Goal: Task Accomplishment & Management: Manage account settings

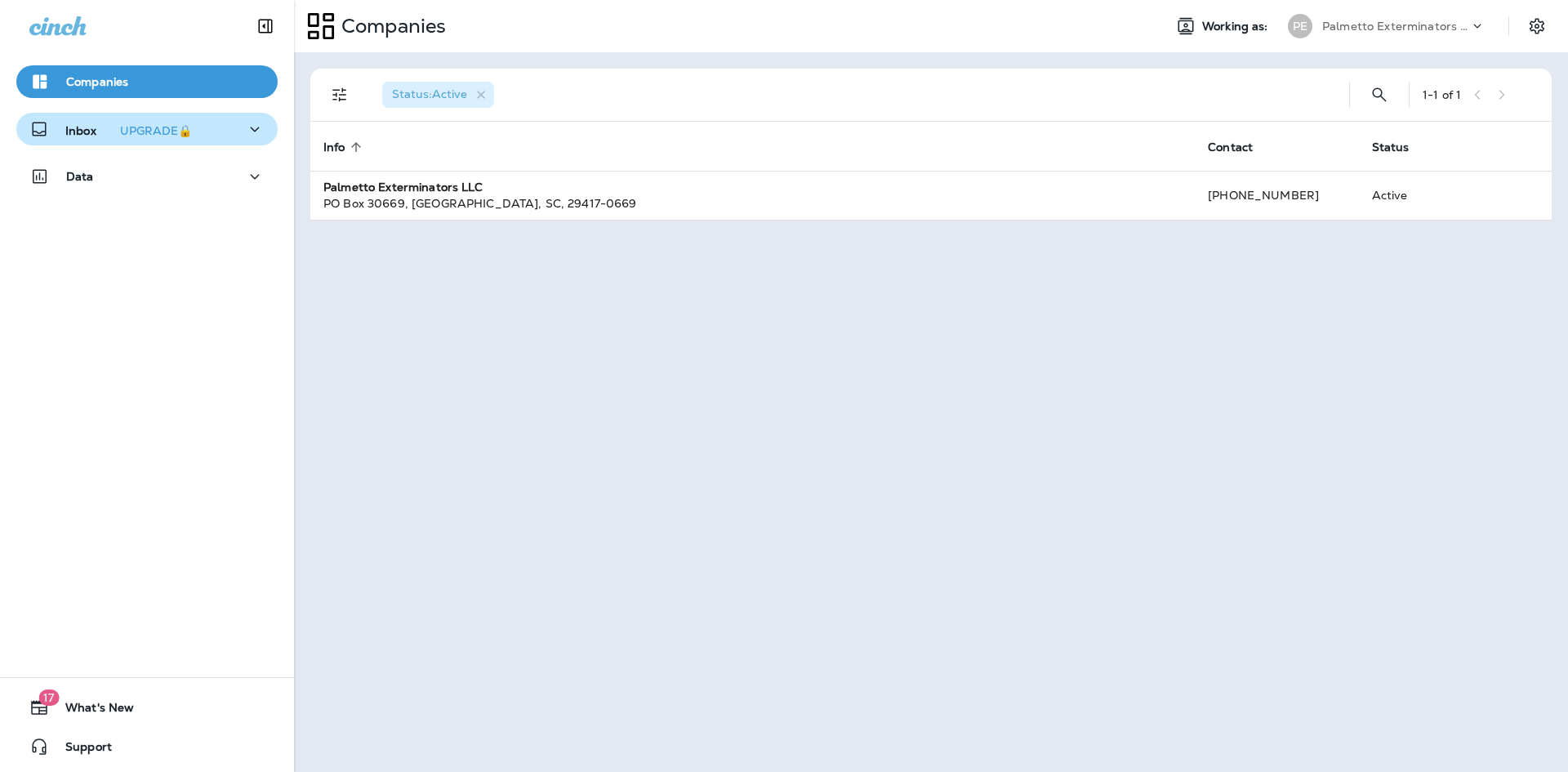
click at [245, 130] on icon "button" at bounding box center [255, 129] width 20 height 20
click at [153, 176] on p "Text Messages" at bounding box center [113, 172] width 98 height 15
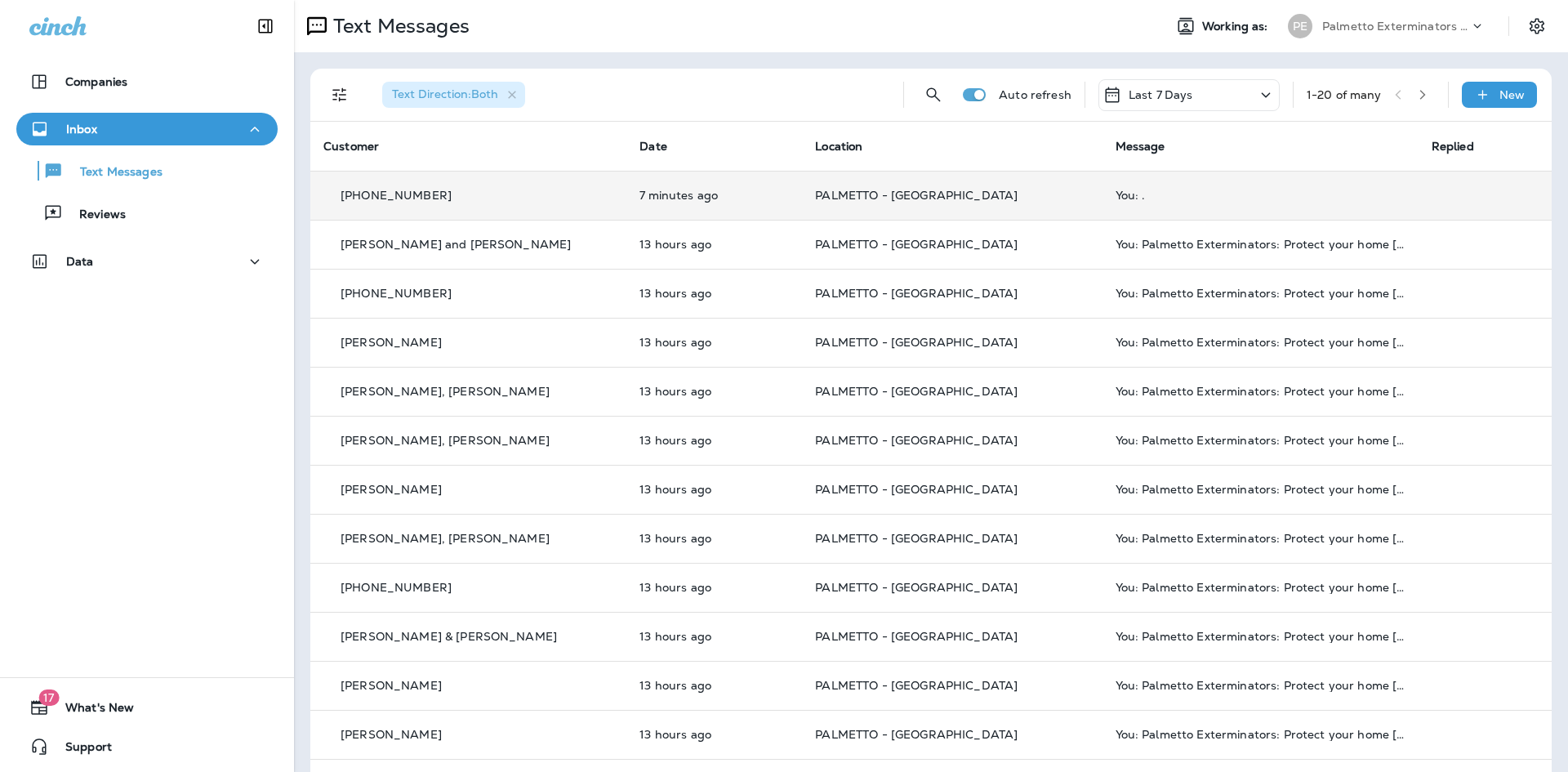
click at [1176, 202] on td "You: ." at bounding box center [1261, 194] width 316 height 49
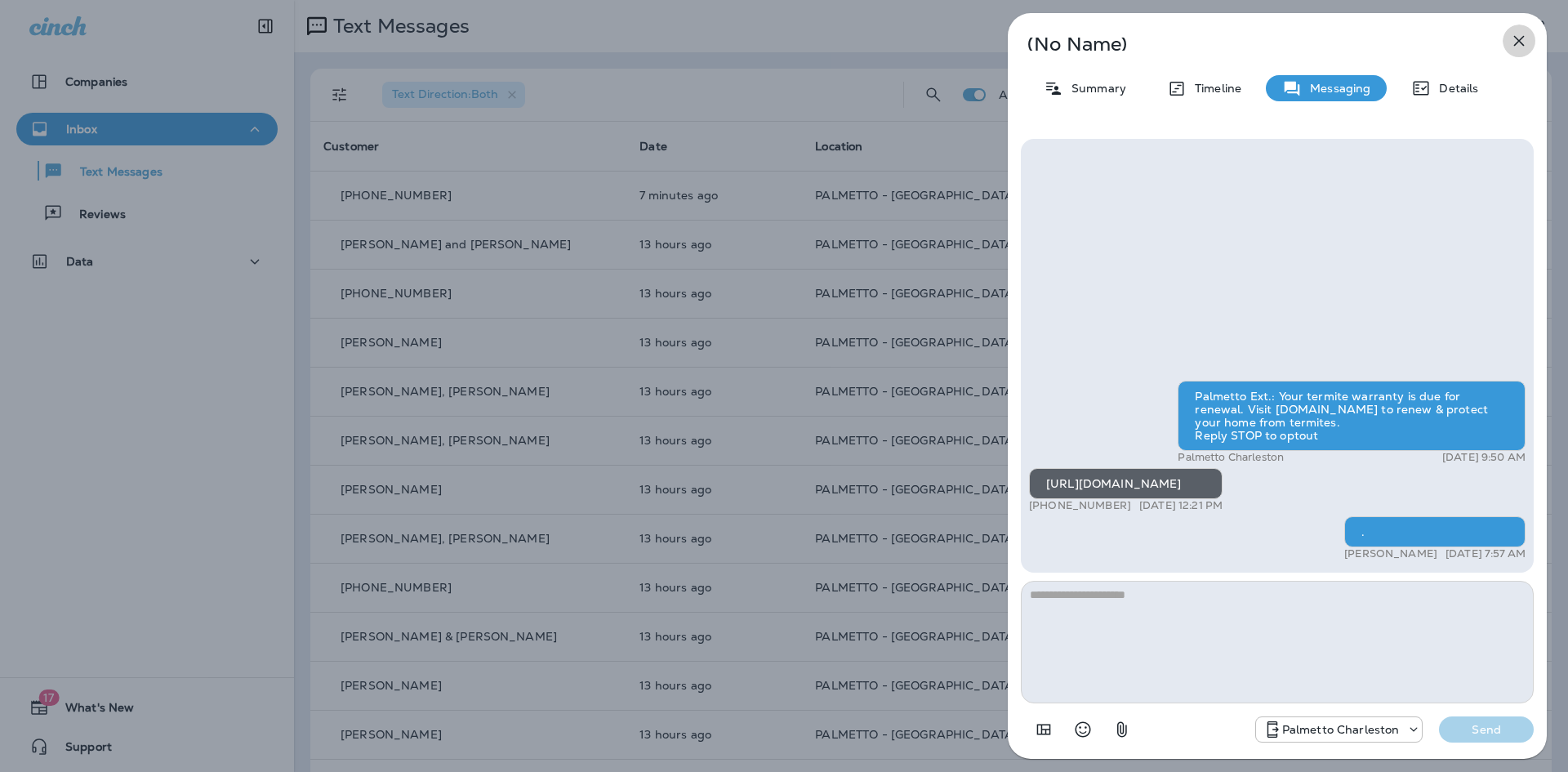
click at [1520, 43] on icon "button" at bounding box center [1519, 41] width 20 height 20
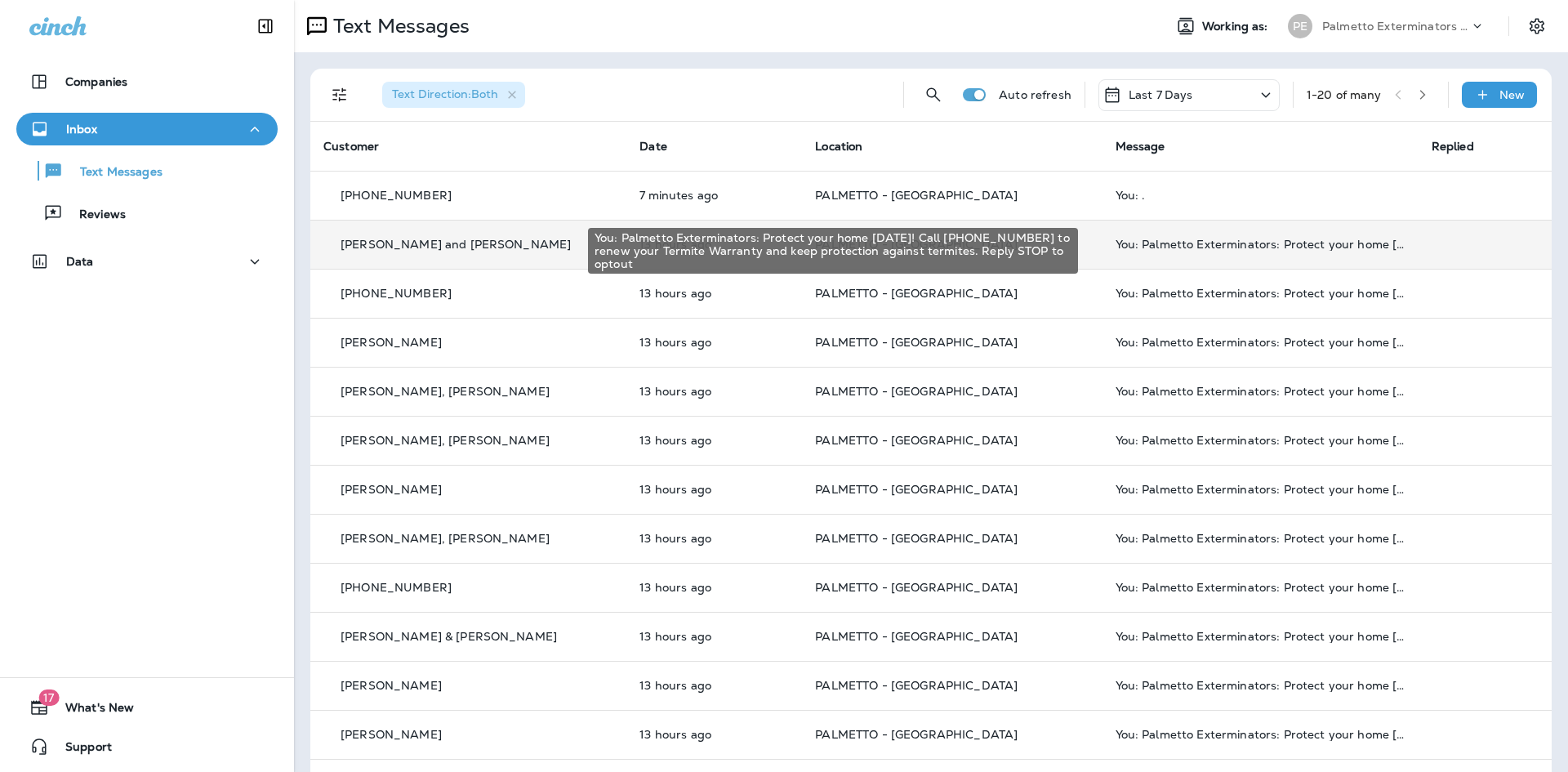
click at [1272, 245] on div "You: Palmetto Exterminators: Protect your home [DATE]! Call [PHONE_NUMBER] to r…" at bounding box center [1260, 244] width 290 height 13
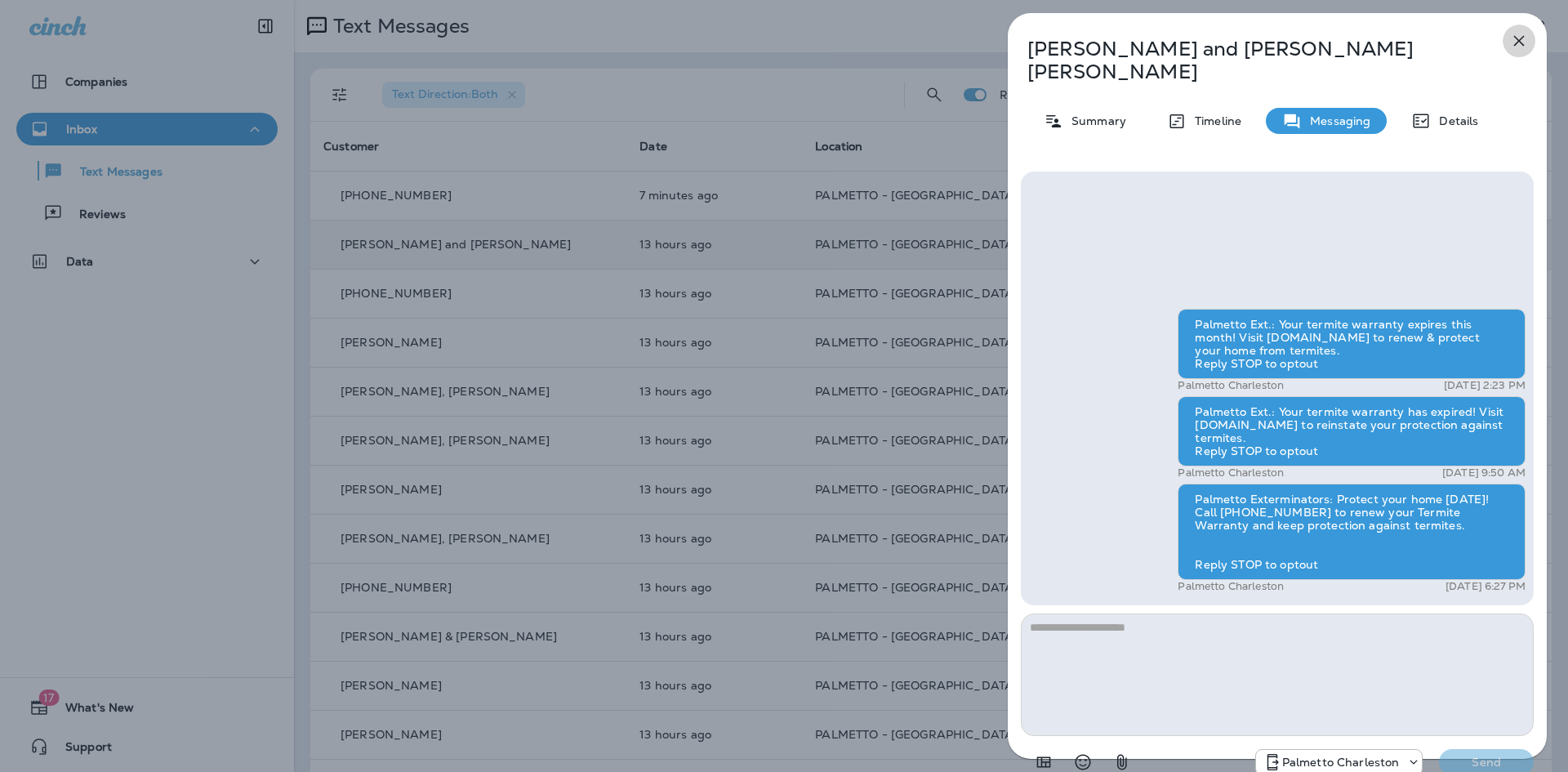
click at [1524, 45] on icon "button" at bounding box center [1519, 41] width 11 height 11
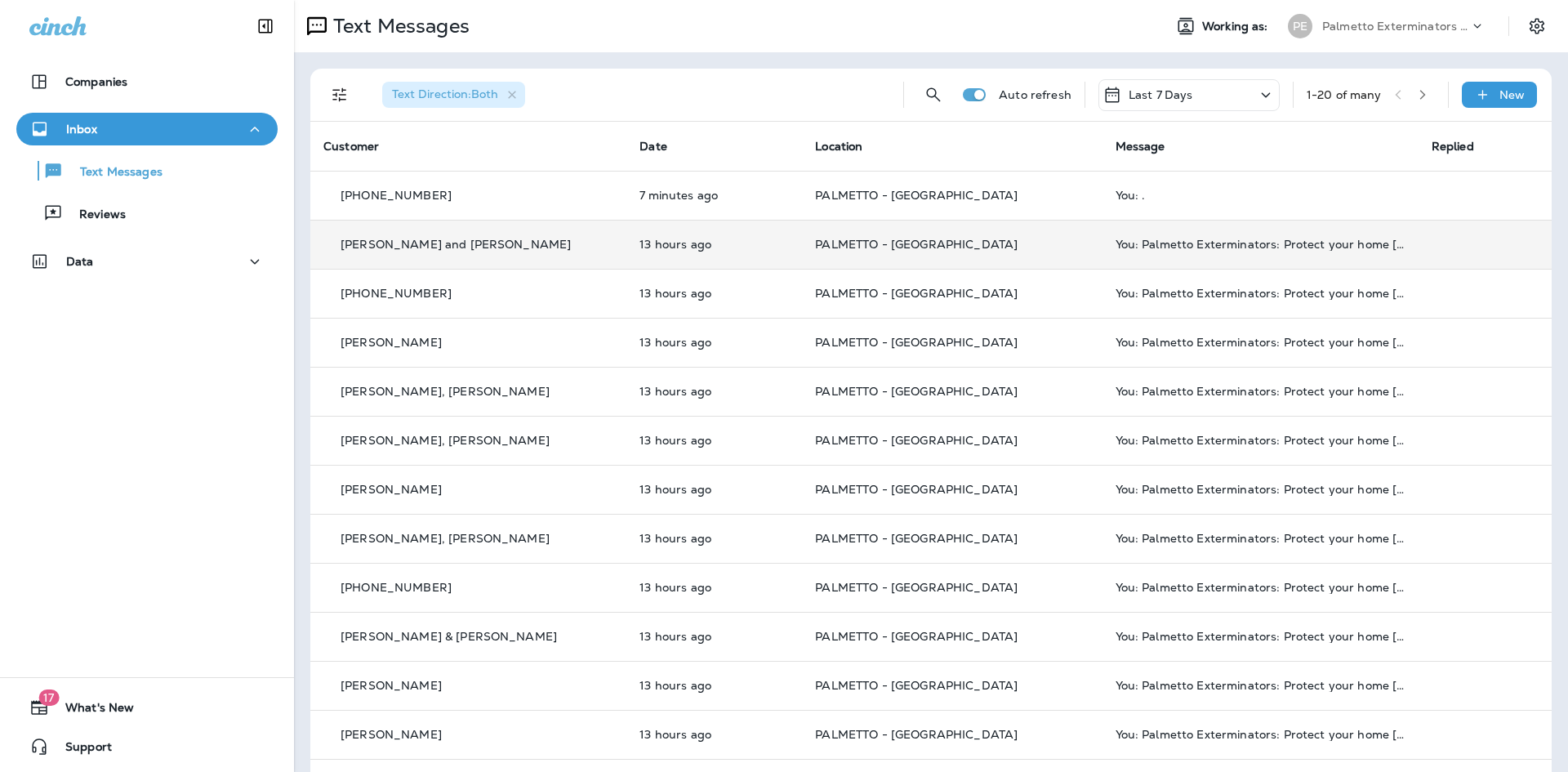
click at [1417, 97] on icon "button" at bounding box center [1422, 94] width 12 height 12
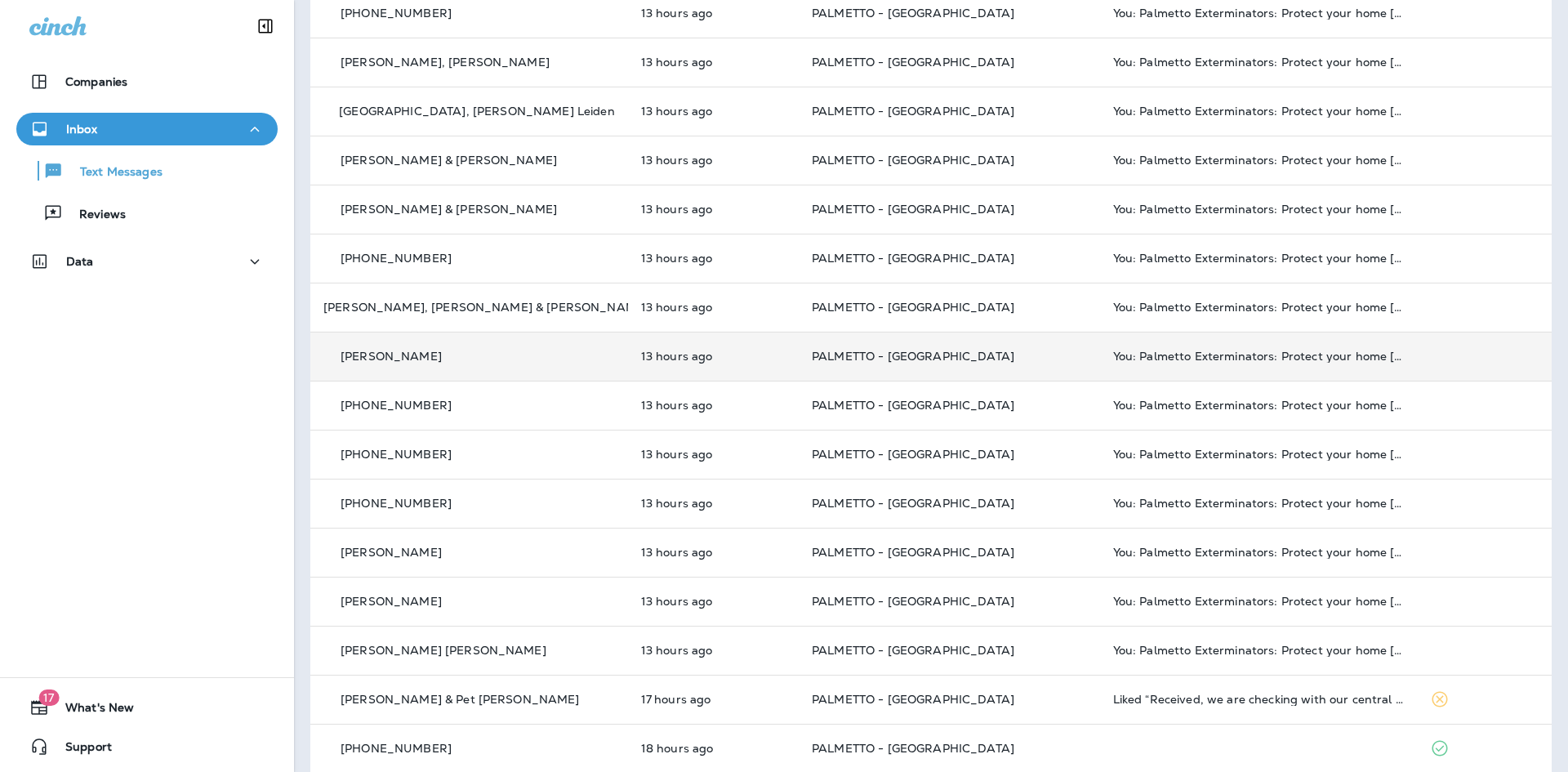
scroll to position [396, 0]
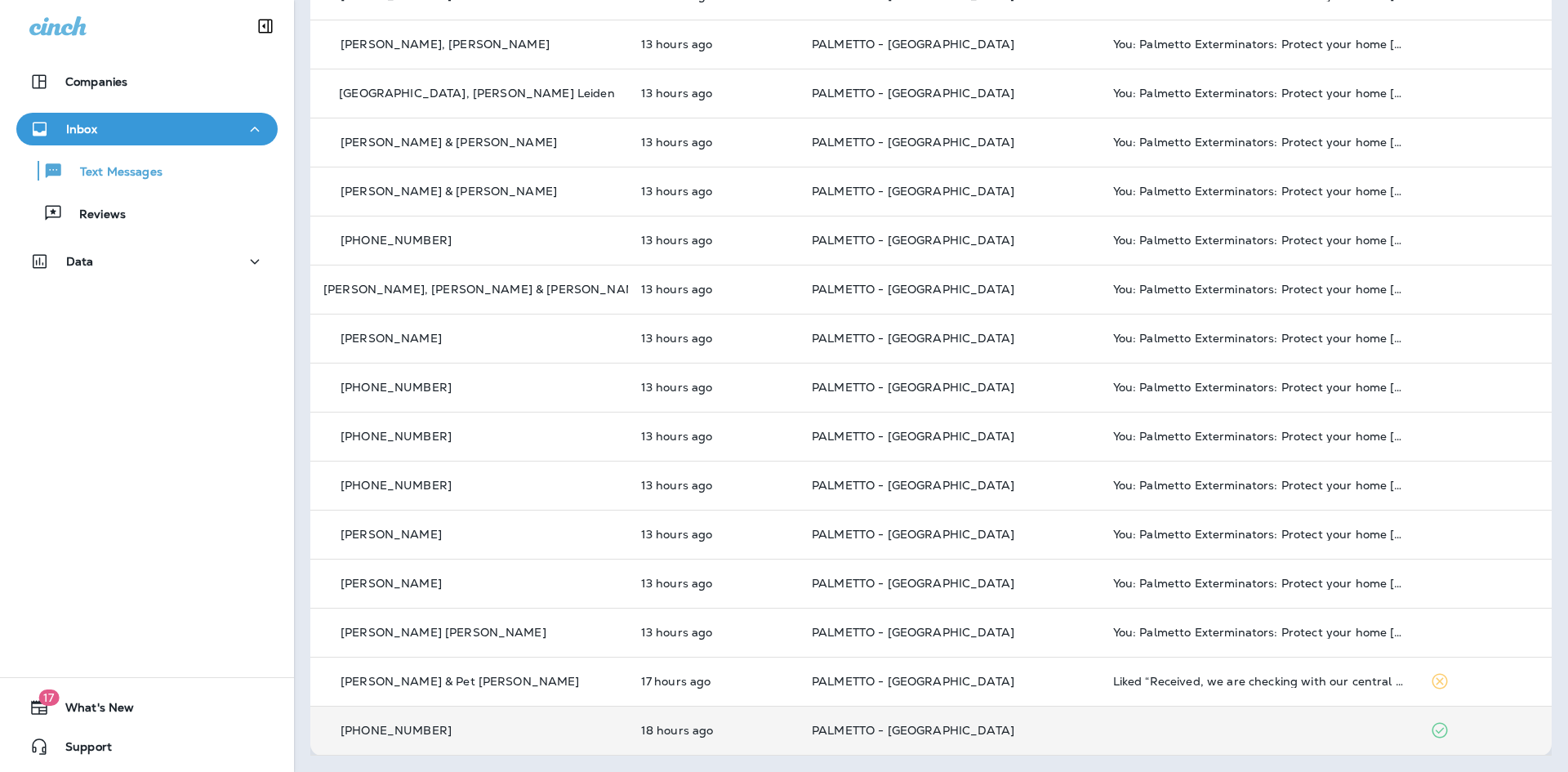
click at [1046, 721] on td "PALMETTO - [GEOGRAPHIC_DATA]" at bounding box center [949, 729] width 302 height 49
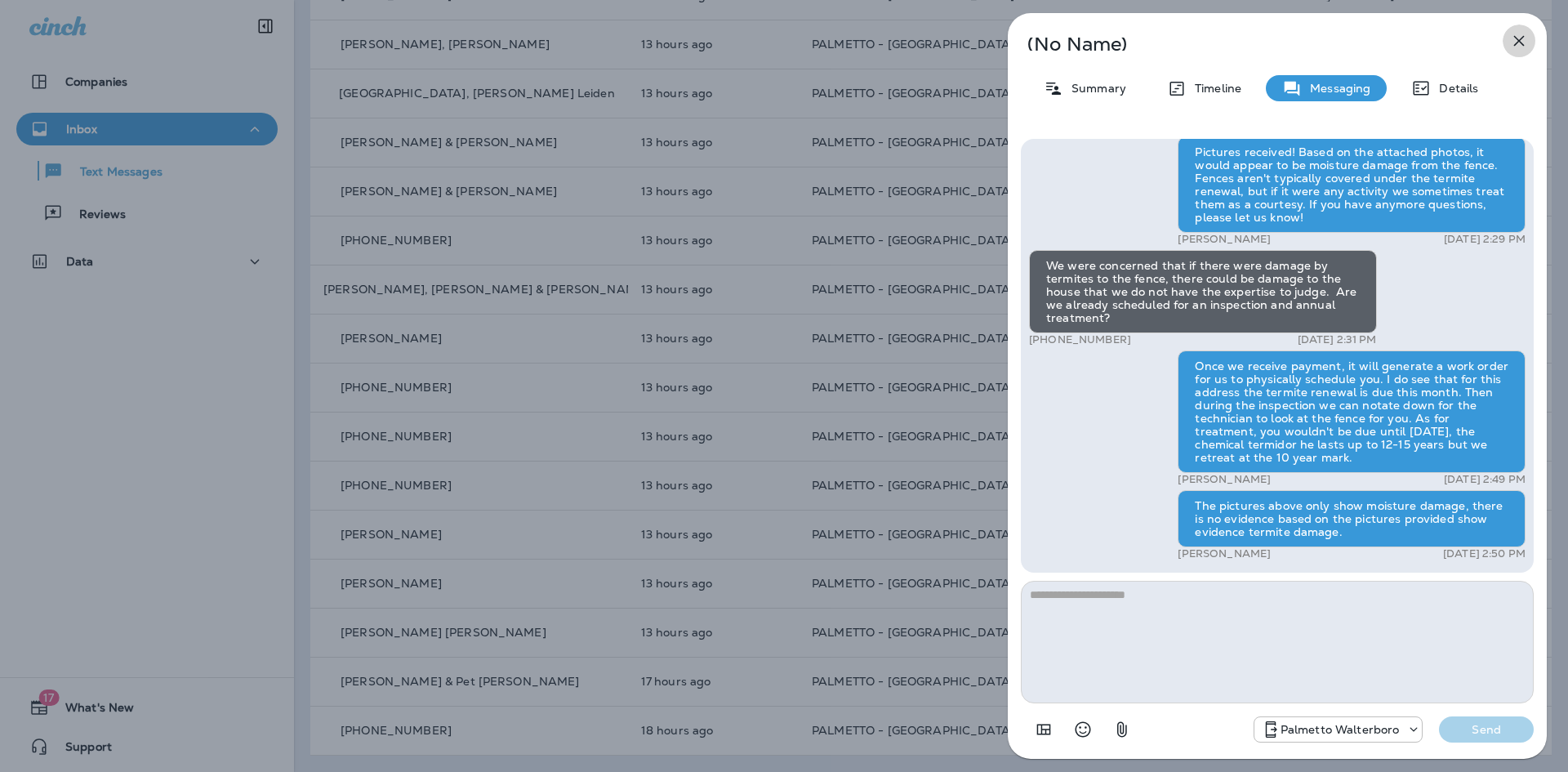
click at [1519, 35] on icon "button" at bounding box center [1519, 41] width 20 height 20
